Goal: Check status: Check status

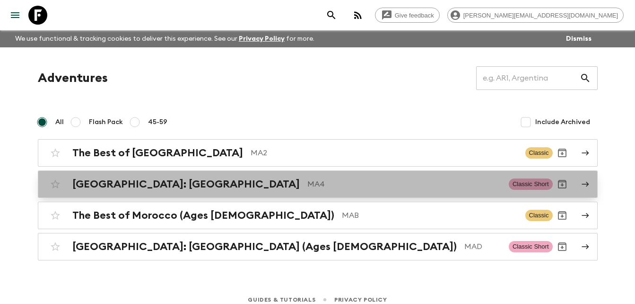
click at [131, 177] on div "[GEOGRAPHIC_DATA]: [GEOGRAPHIC_DATA] MA4 Classic Short" at bounding box center [299, 183] width 507 height 19
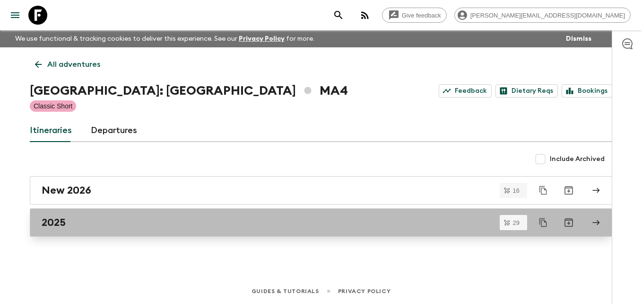
click at [57, 222] on h2 "2025" at bounding box center [54, 222] width 24 height 12
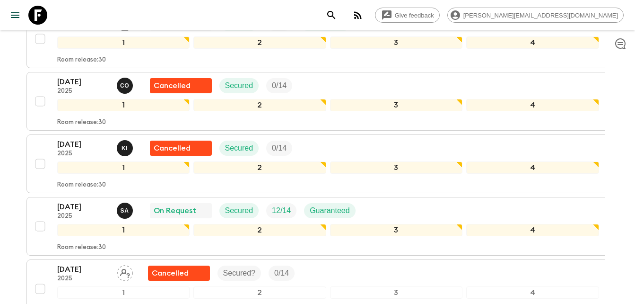
scroll to position [1088, 0]
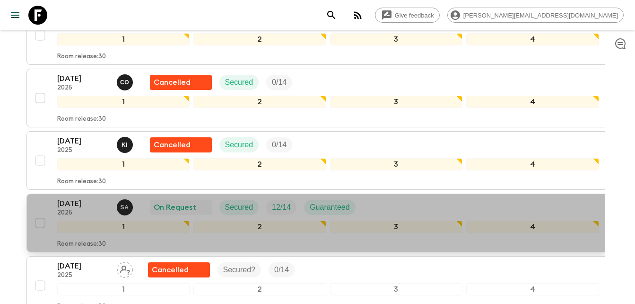
click at [73, 198] on p "[DATE]" at bounding box center [83, 203] width 52 height 11
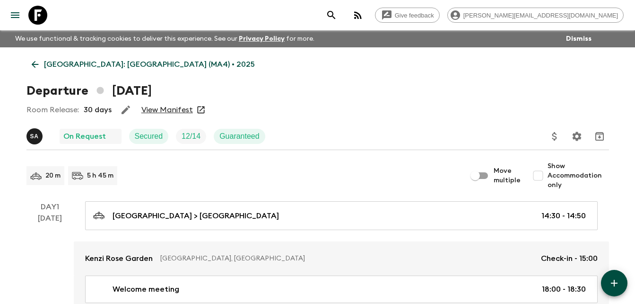
click at [168, 109] on link "View Manifest" at bounding box center [167, 109] width 52 height 9
